Goal: Understand process/instructions

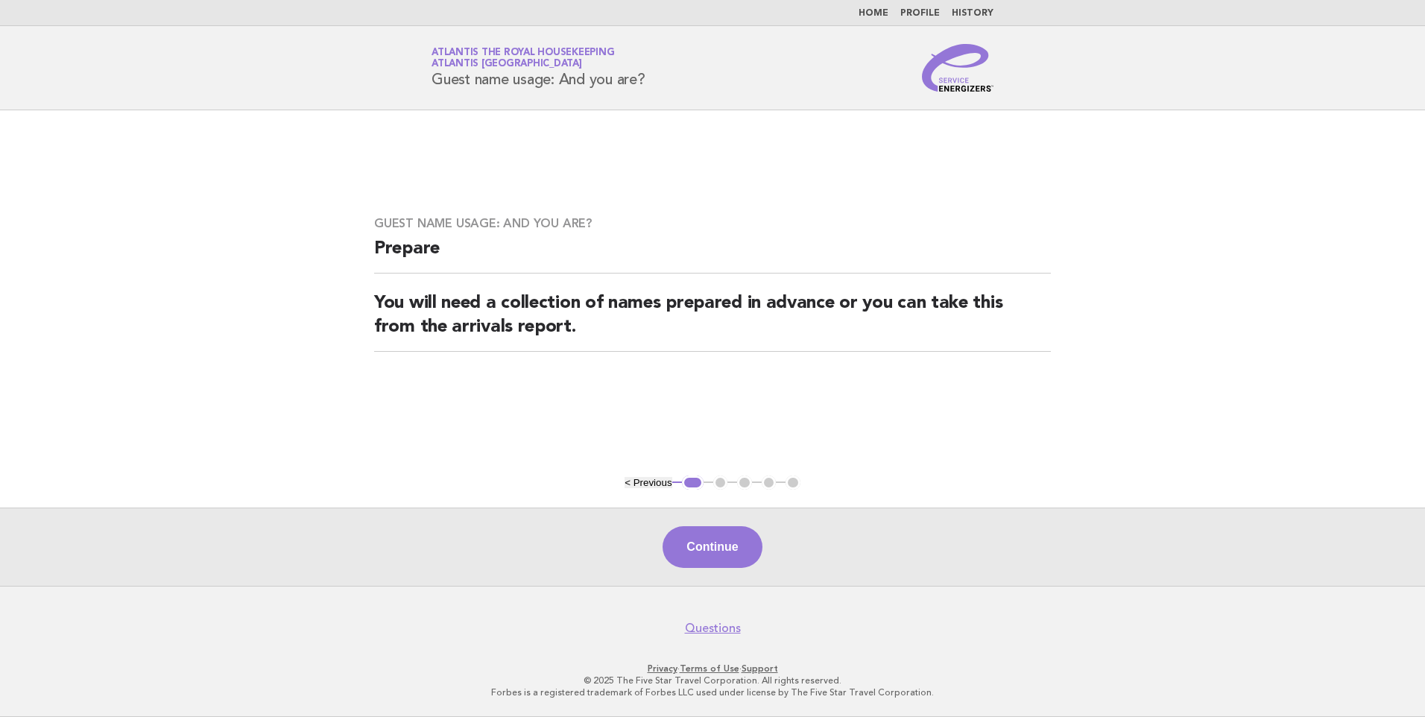
click at [882, 7] on li "Home" at bounding box center [874, 13] width 30 height 12
click at [880, 10] on link "Home" at bounding box center [874, 13] width 30 height 9
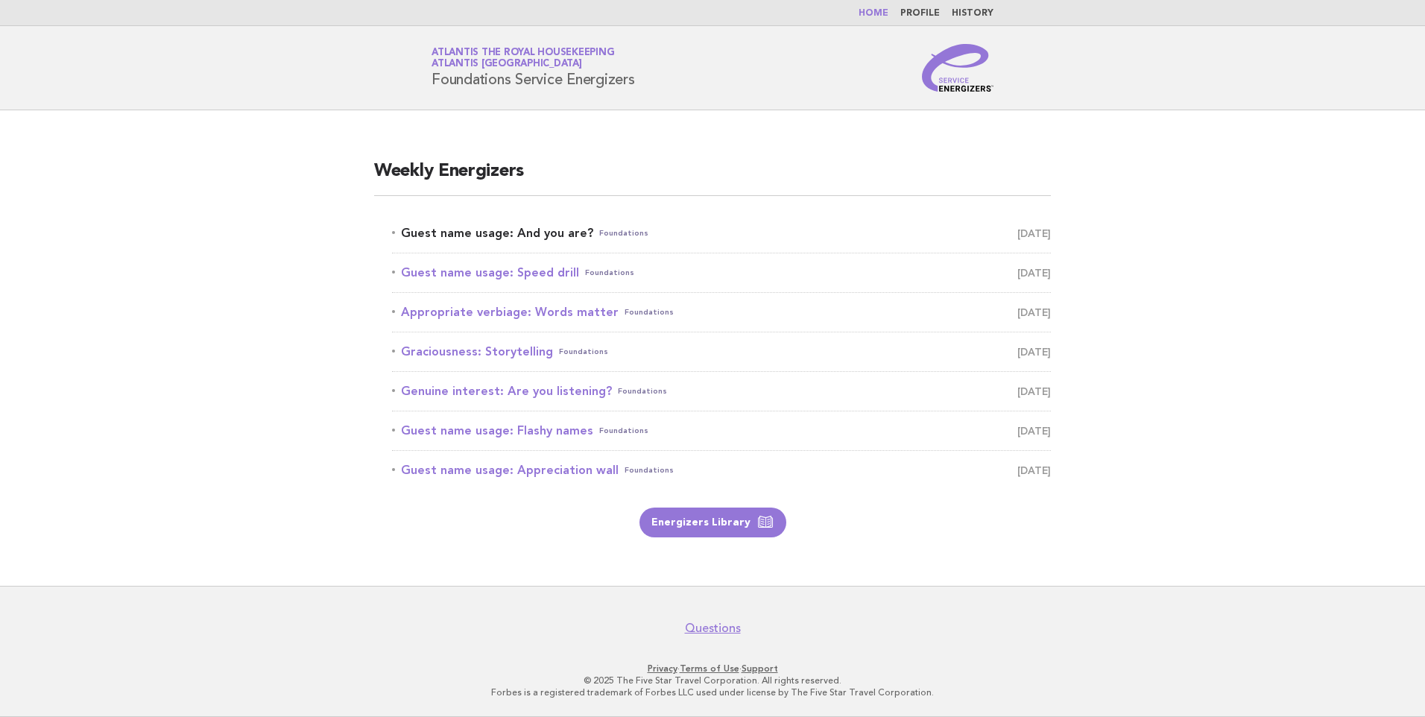
click at [561, 230] on link "Guest name usage: And you are? Foundations [DATE]" at bounding box center [721, 233] width 659 height 21
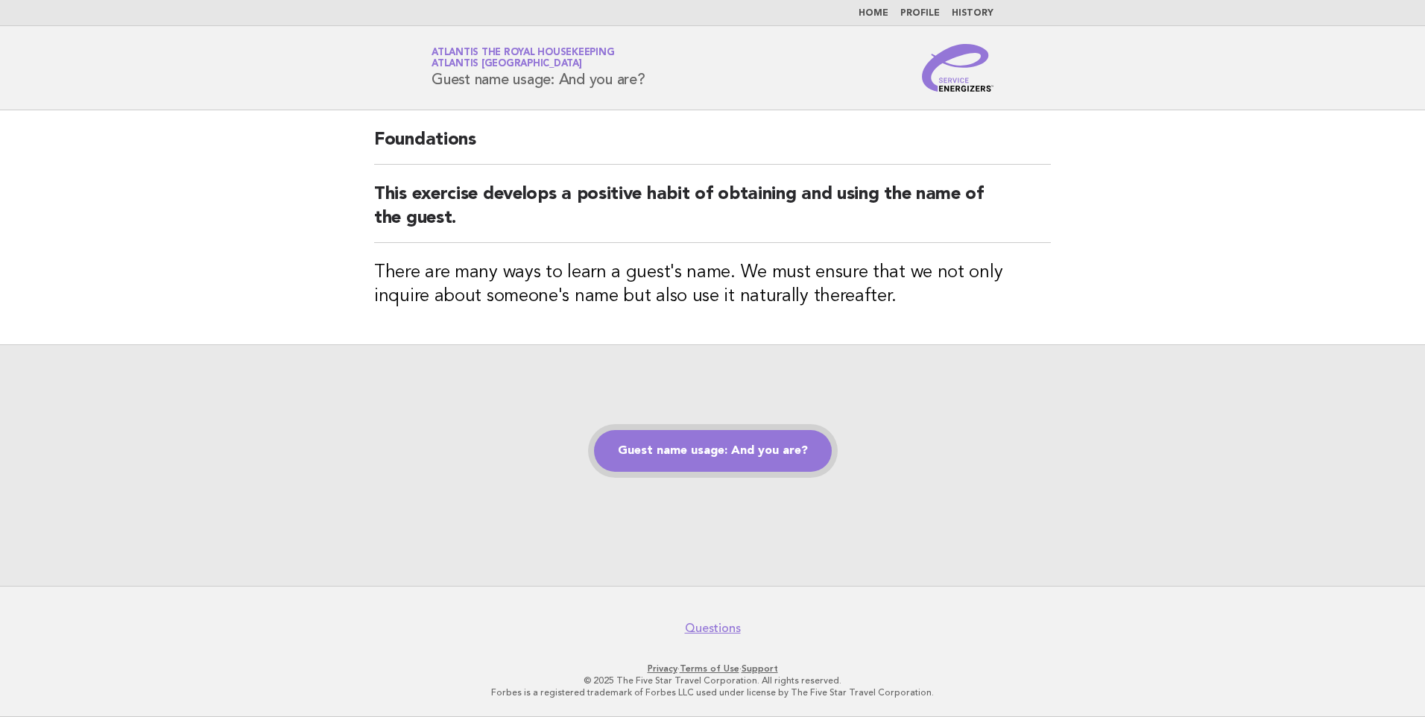
click at [757, 435] on link "Guest name usage: And you are?" at bounding box center [713, 451] width 238 height 42
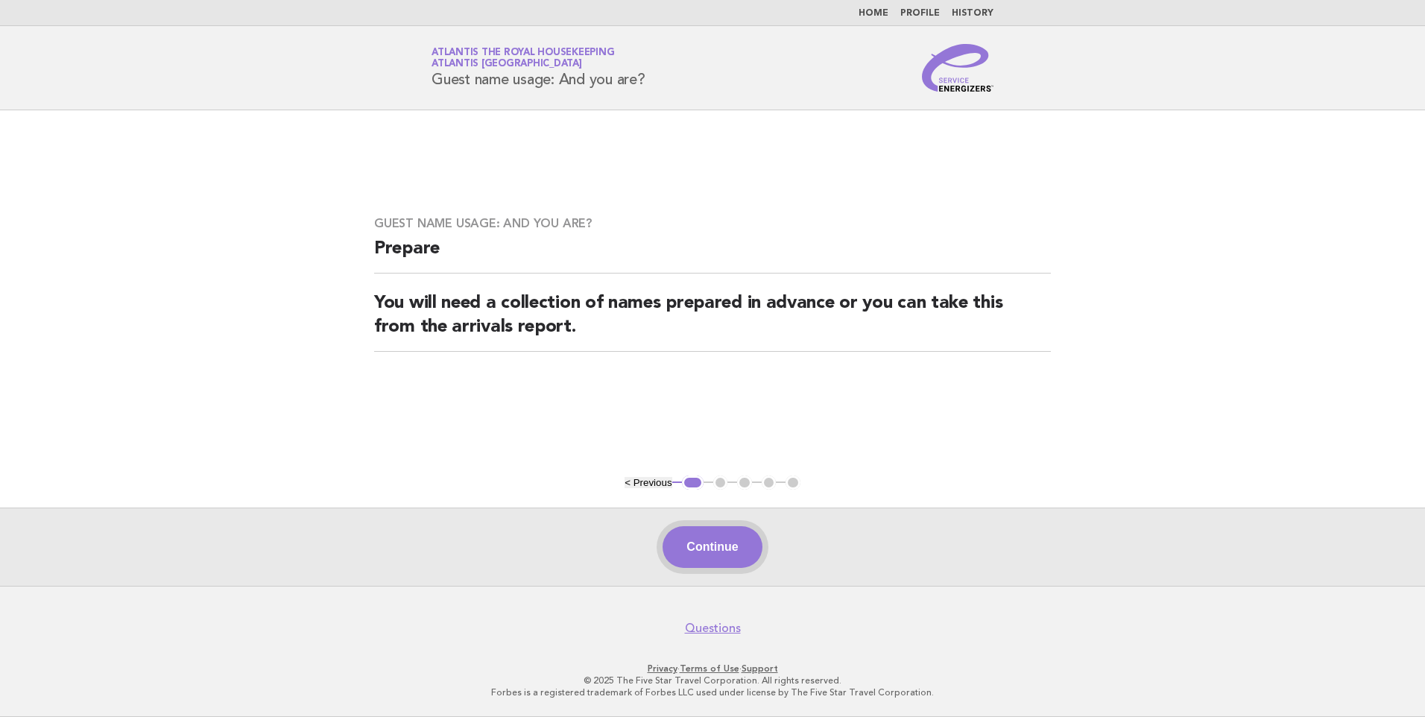
click at [714, 539] on button "Continue" at bounding box center [712, 547] width 99 height 42
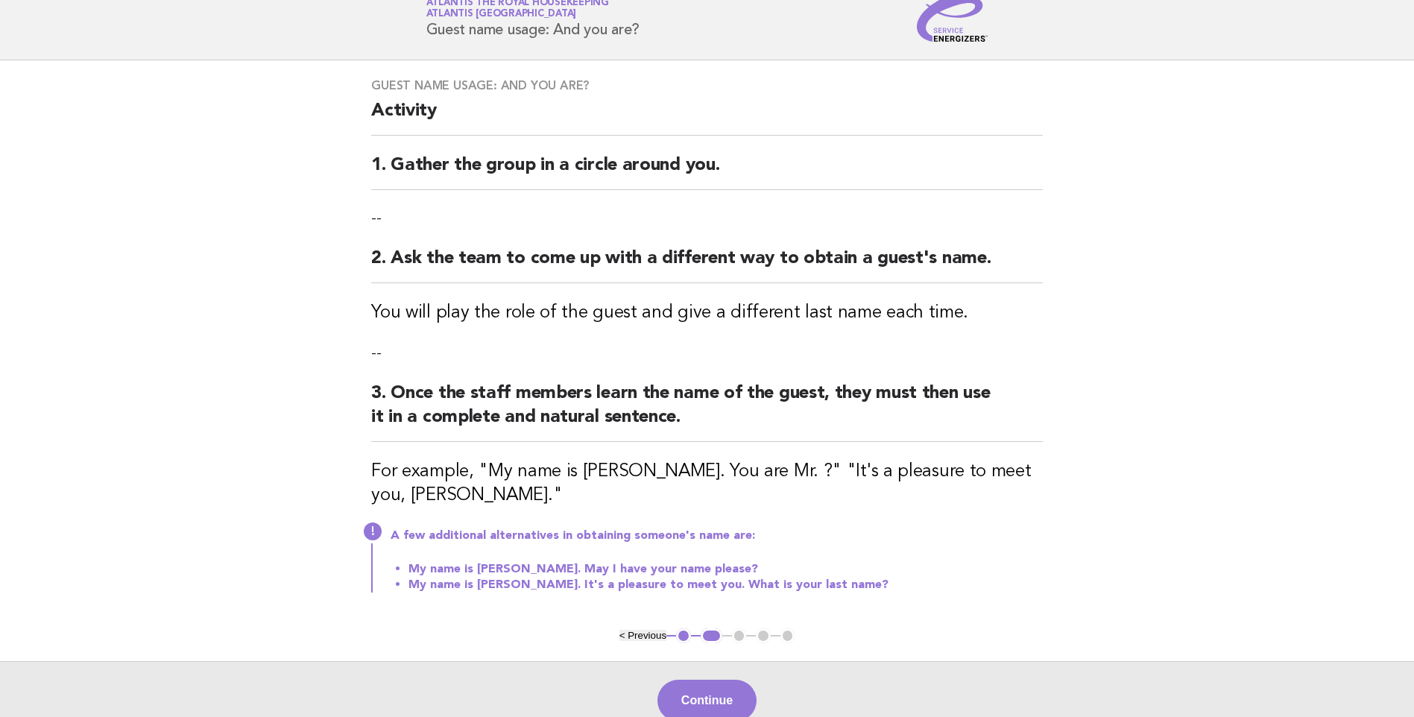
scroll to position [75, 0]
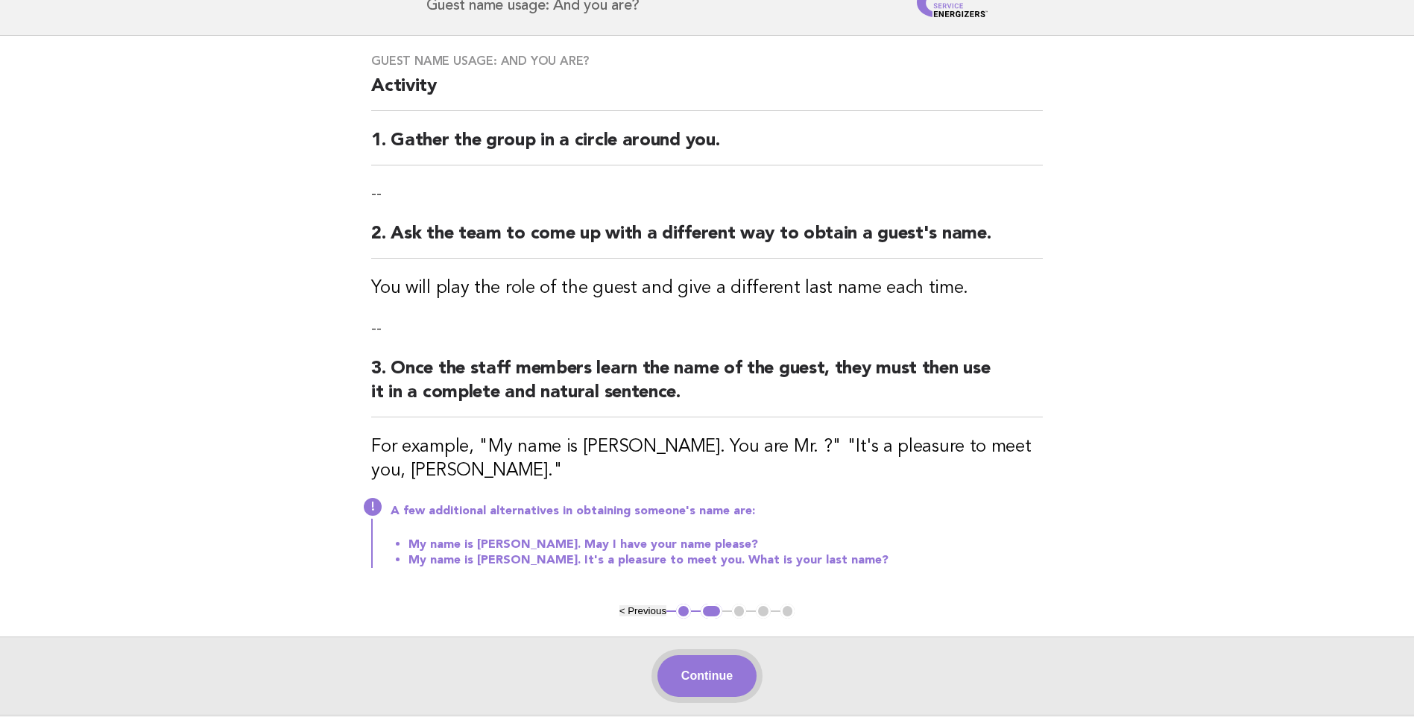
click at [704, 668] on button "Continue" at bounding box center [706, 676] width 99 height 42
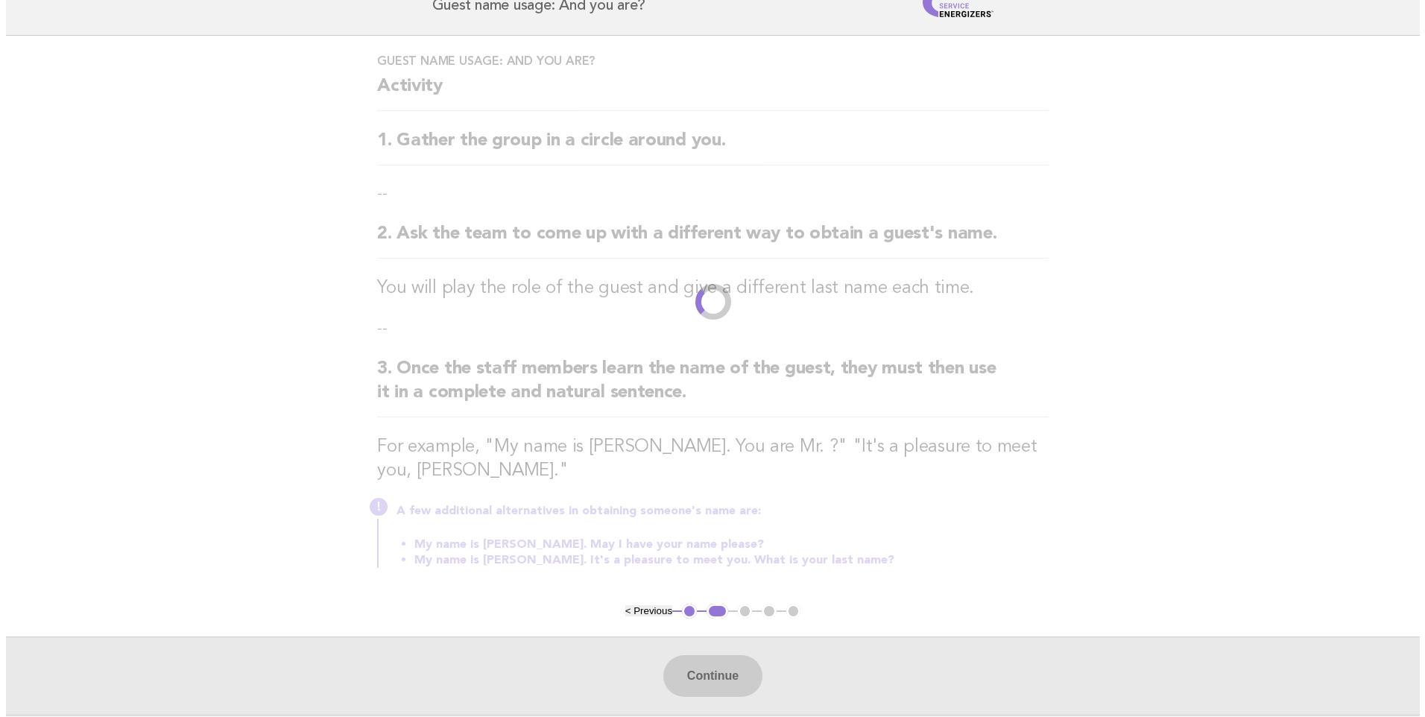
scroll to position [0, 0]
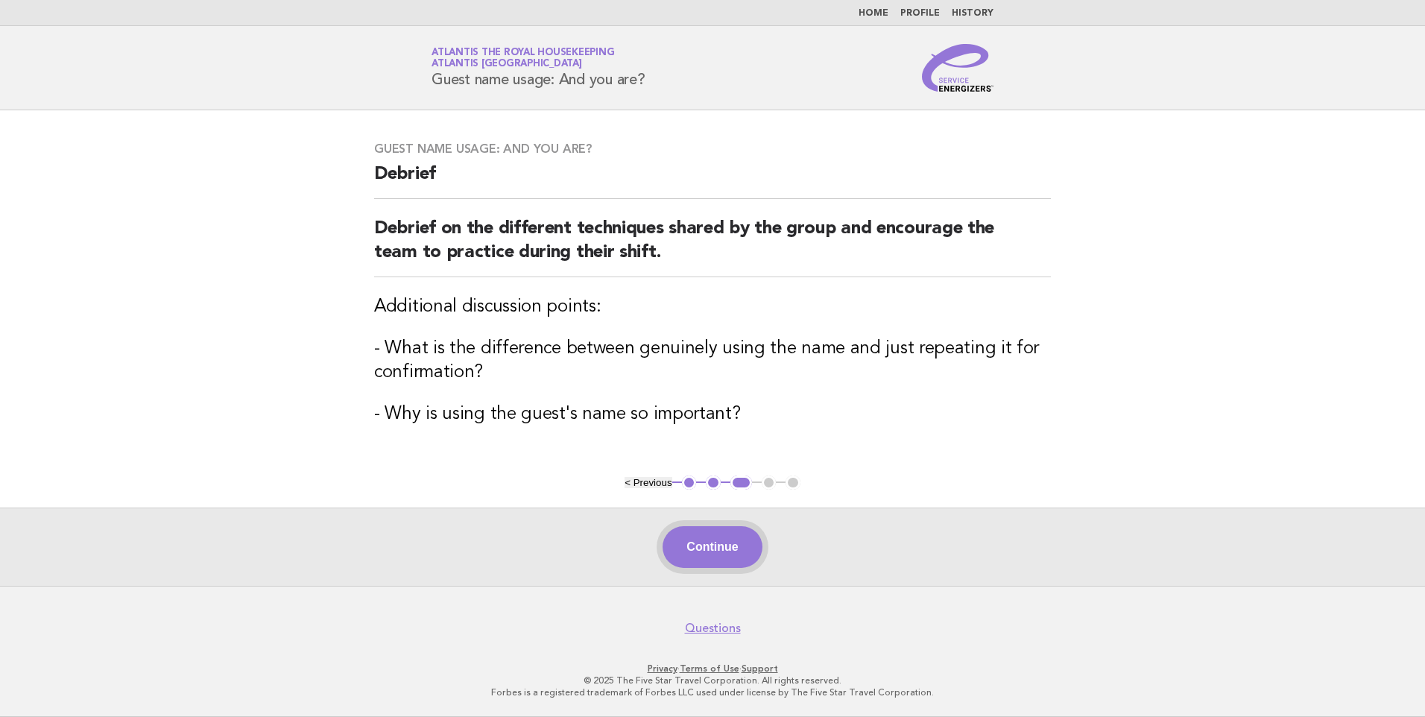
click at [726, 540] on button "Continue" at bounding box center [712, 547] width 99 height 42
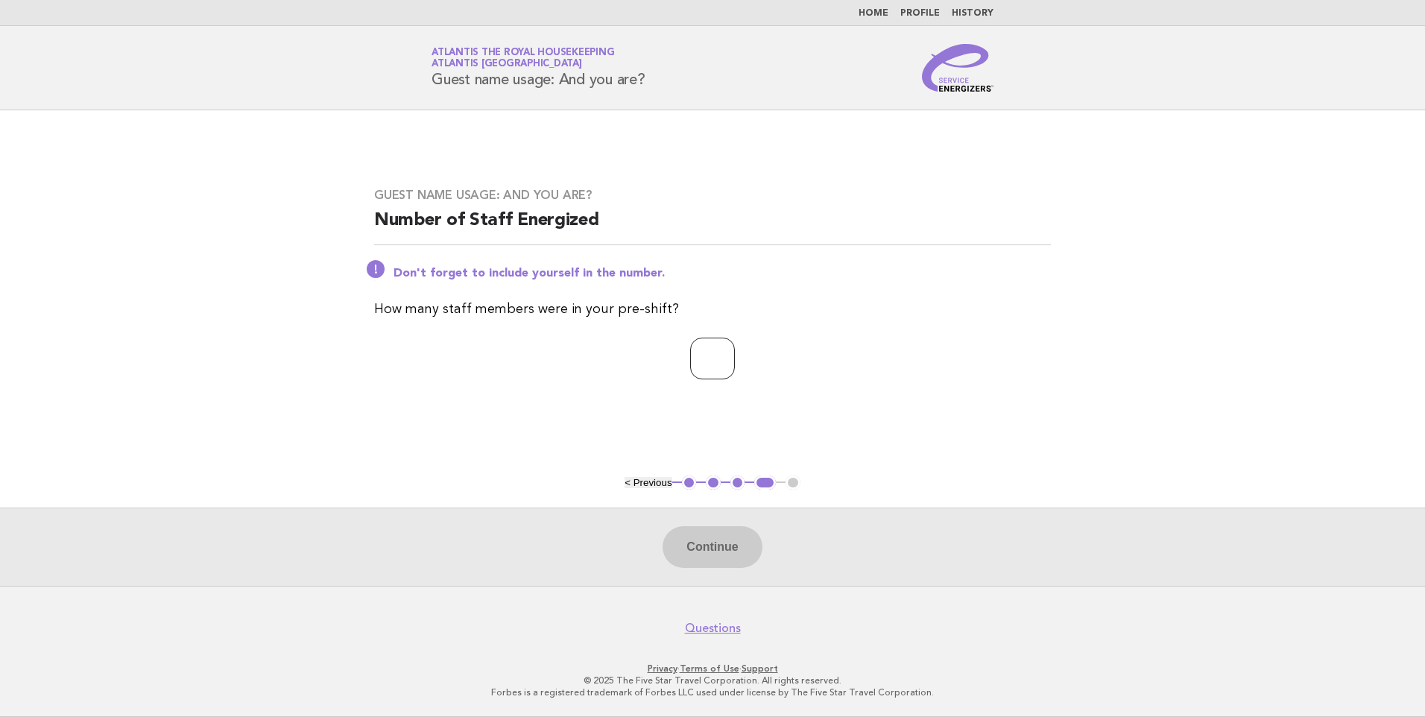
click at [704, 359] on input "number" at bounding box center [712, 359] width 45 height 42
type input "**"
click at [700, 542] on button "Continue" at bounding box center [712, 547] width 99 height 42
